Goal: Task Accomplishment & Management: Complete application form

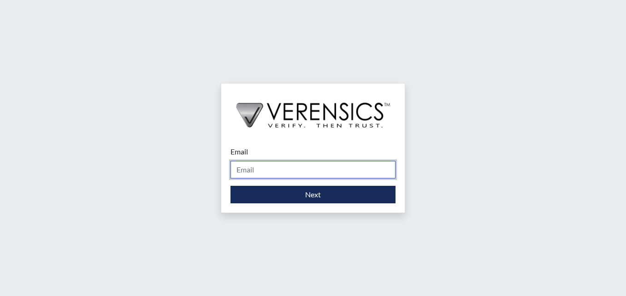
click at [269, 176] on input "Email" at bounding box center [312, 170] width 165 height 18
type input "[PERSON_NAME][EMAIL_ADDRESS][PERSON_NAME][DOMAIN_NAME]"
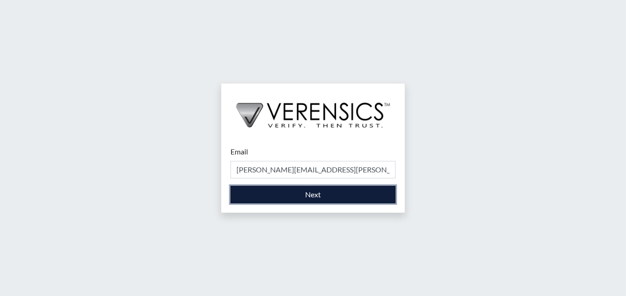
click at [298, 199] on button "Next" at bounding box center [312, 195] width 165 height 18
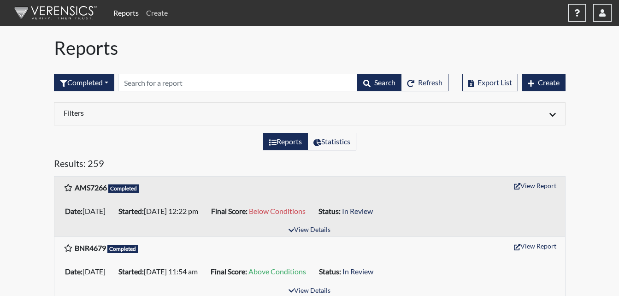
click at [159, 13] on link "Create" at bounding box center [156, 13] width 29 height 18
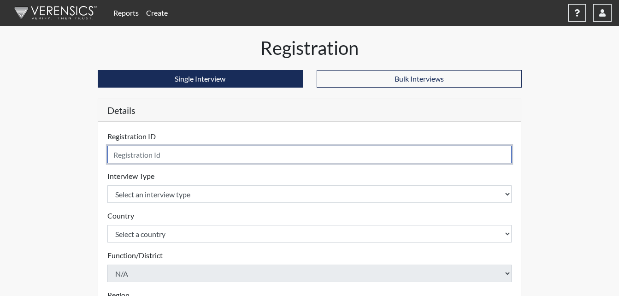
click at [138, 153] on input "text" at bounding box center [309, 155] width 405 height 18
type input "JMJ8484"
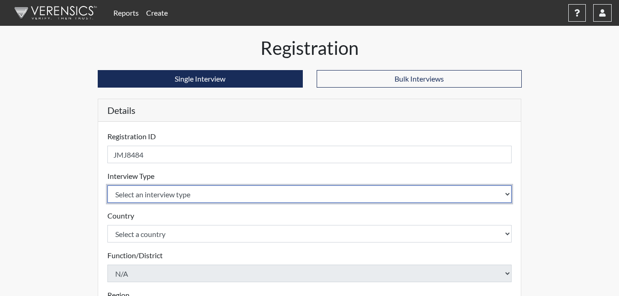
click at [145, 191] on select "Select an interview type Corrections Pre-Employment" at bounding box center [309, 194] width 405 height 18
select select "ff733e93-e1bf-11ea-9c9f-0eff0cf7eb8f"
click at [107, 185] on select "Select an interview type Corrections Pre-Employment" at bounding box center [309, 194] width 405 height 18
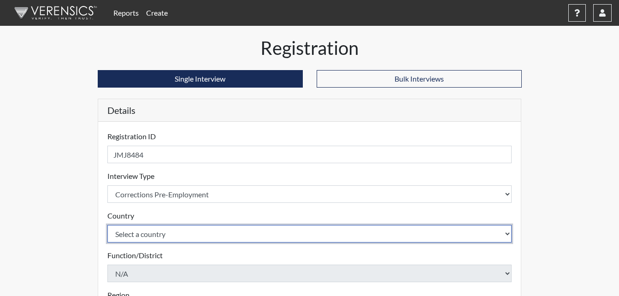
click at [149, 238] on select "Select a country [GEOGRAPHIC_DATA] [GEOGRAPHIC_DATA]" at bounding box center [309, 234] width 405 height 18
select select "united-states-of-[GEOGRAPHIC_DATA]"
click at [107, 225] on select "Select a country [GEOGRAPHIC_DATA] [GEOGRAPHIC_DATA]" at bounding box center [309, 234] width 405 height 18
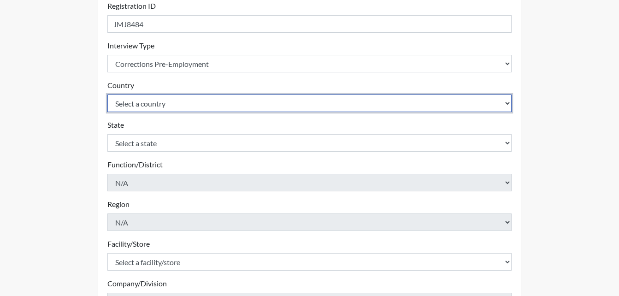
scroll to position [138, 0]
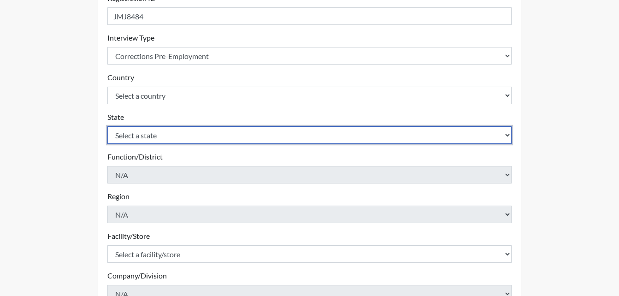
click at [159, 136] on select "Select a state [US_STATE] [US_STATE] [US_STATE] [US_STATE] [US_STATE] [US_STATE…" at bounding box center [309, 135] width 405 height 18
select select "GA"
click at [107, 126] on select "Select a state [US_STATE] [US_STATE] [US_STATE] [US_STATE] [US_STATE] [US_STATE…" at bounding box center [309, 135] width 405 height 18
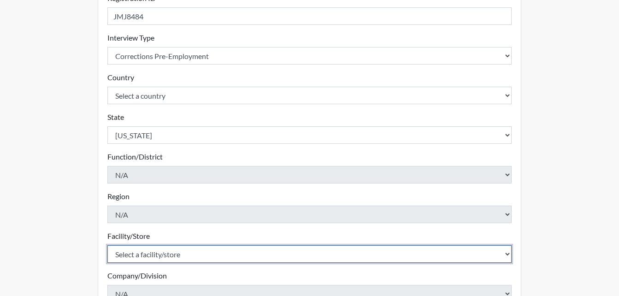
click at [158, 257] on select "Select a facility/store [PERSON_NAME]" at bounding box center [309, 254] width 405 height 18
select select "6cac2b59-3591-4b40-b097-ccfdafc86ef1"
click at [107, 245] on select "Select a facility/store [PERSON_NAME]" at bounding box center [309, 254] width 405 height 18
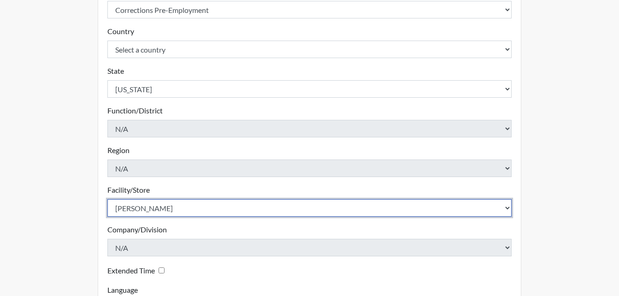
scroll to position [262, 0]
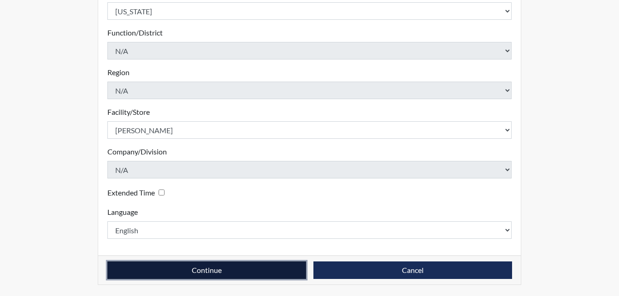
click at [235, 270] on button "Continue" at bounding box center [206, 270] width 199 height 18
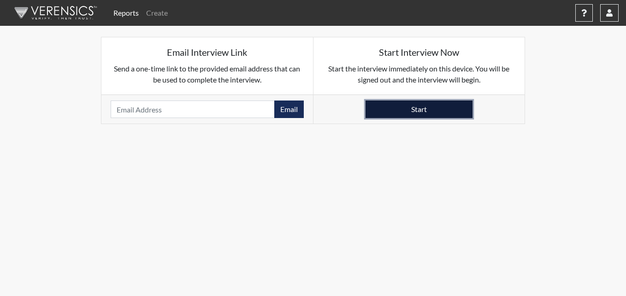
click at [427, 115] on button "Start" at bounding box center [418, 109] width 107 height 18
